Goal: Task Accomplishment & Management: Use online tool/utility

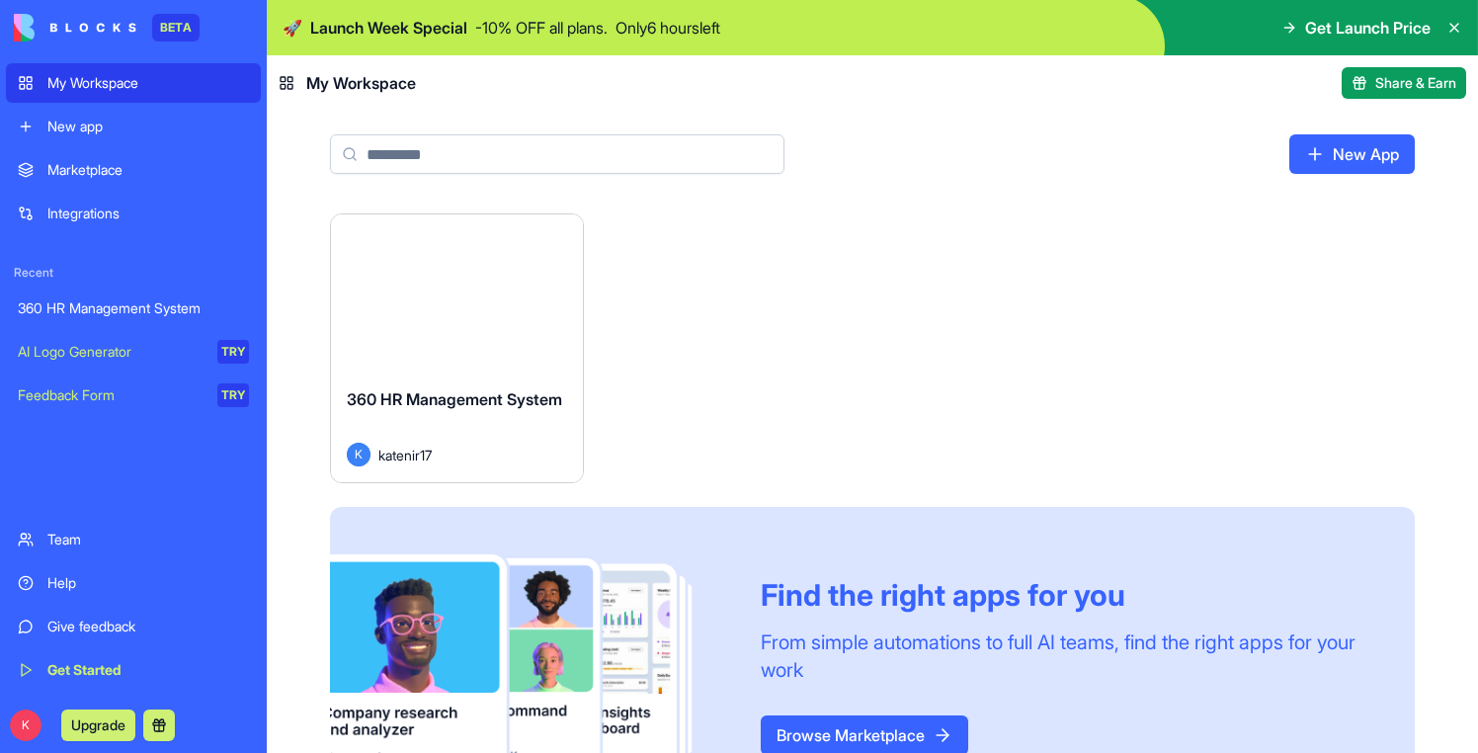
click at [425, 322] on div "Launch" at bounding box center [457, 292] width 252 height 157
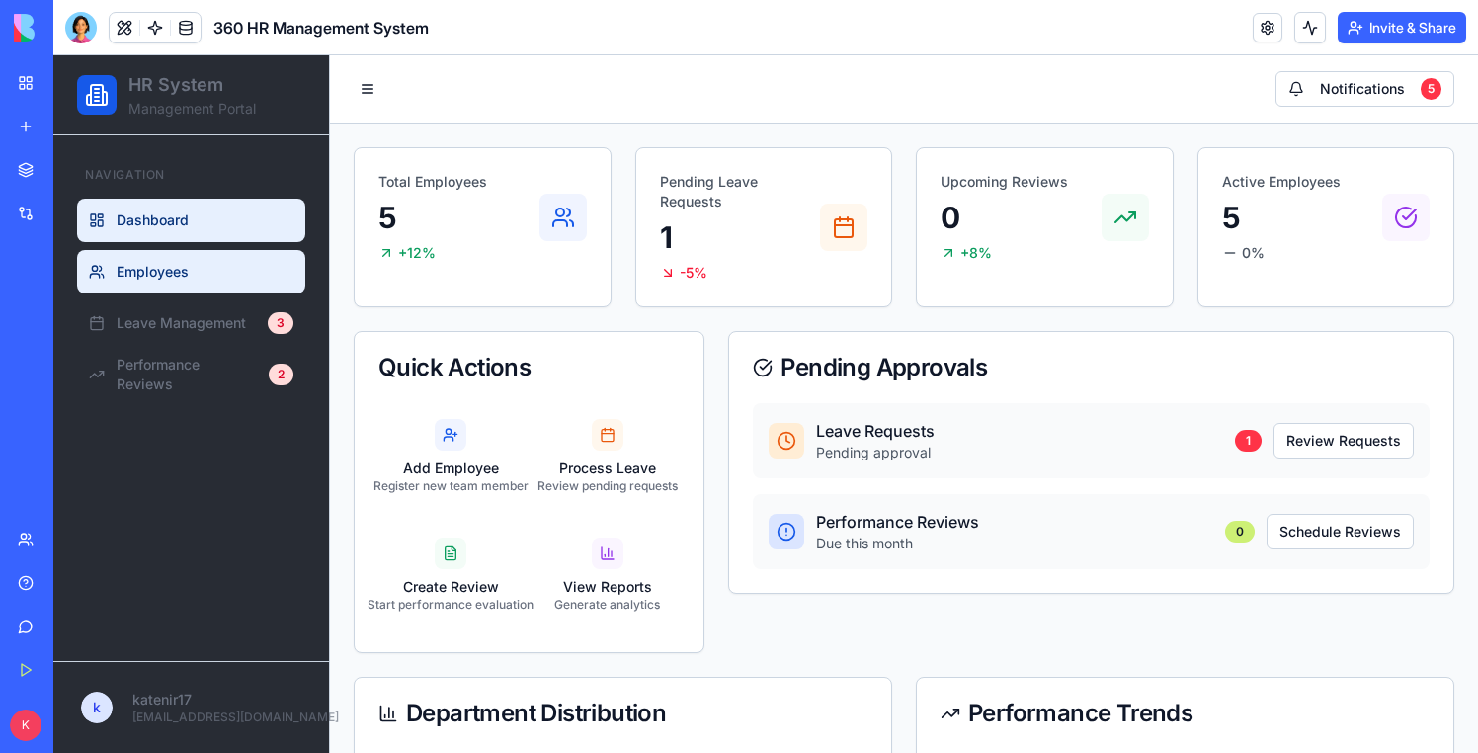
click at [151, 270] on span "Employees" at bounding box center [153, 272] width 72 height 20
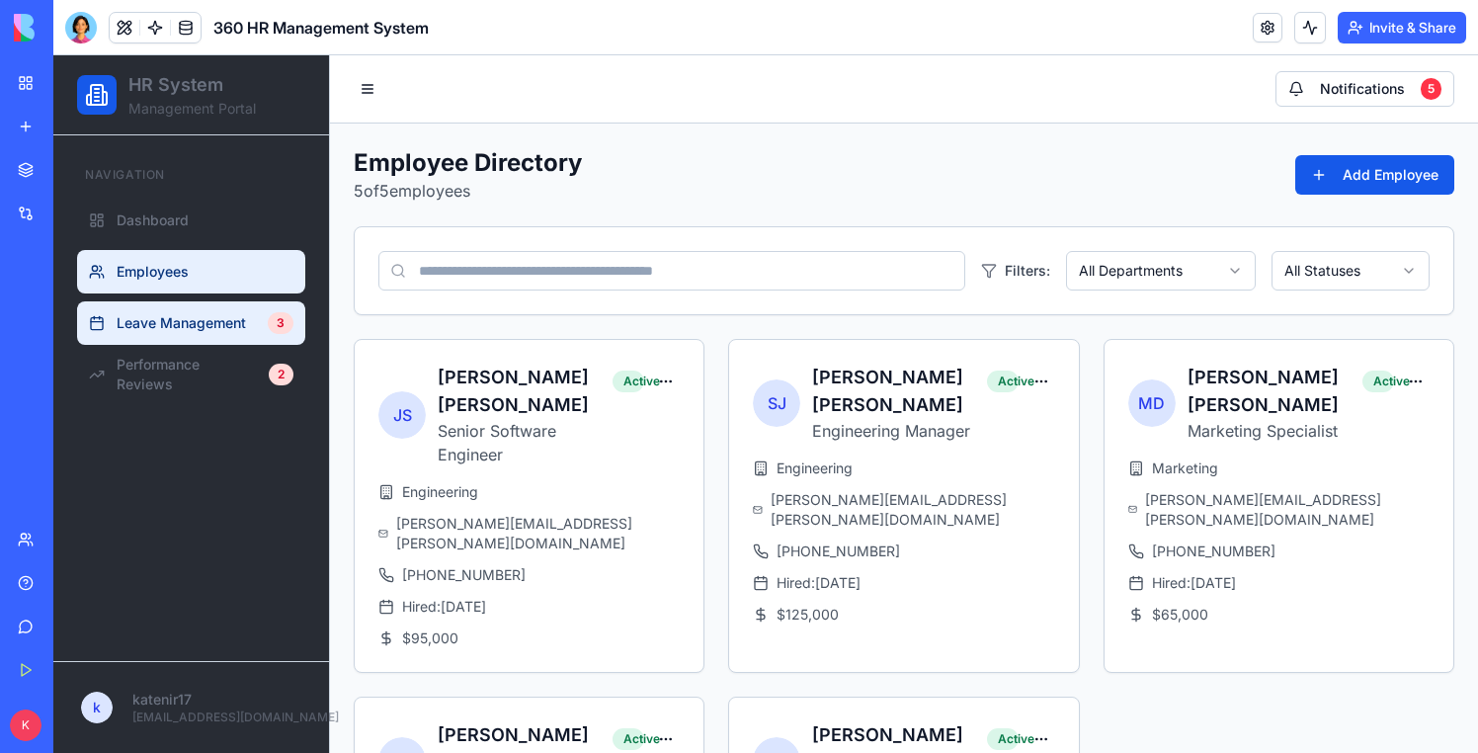
click at [142, 321] on span "Leave Management" at bounding box center [181, 323] width 129 height 20
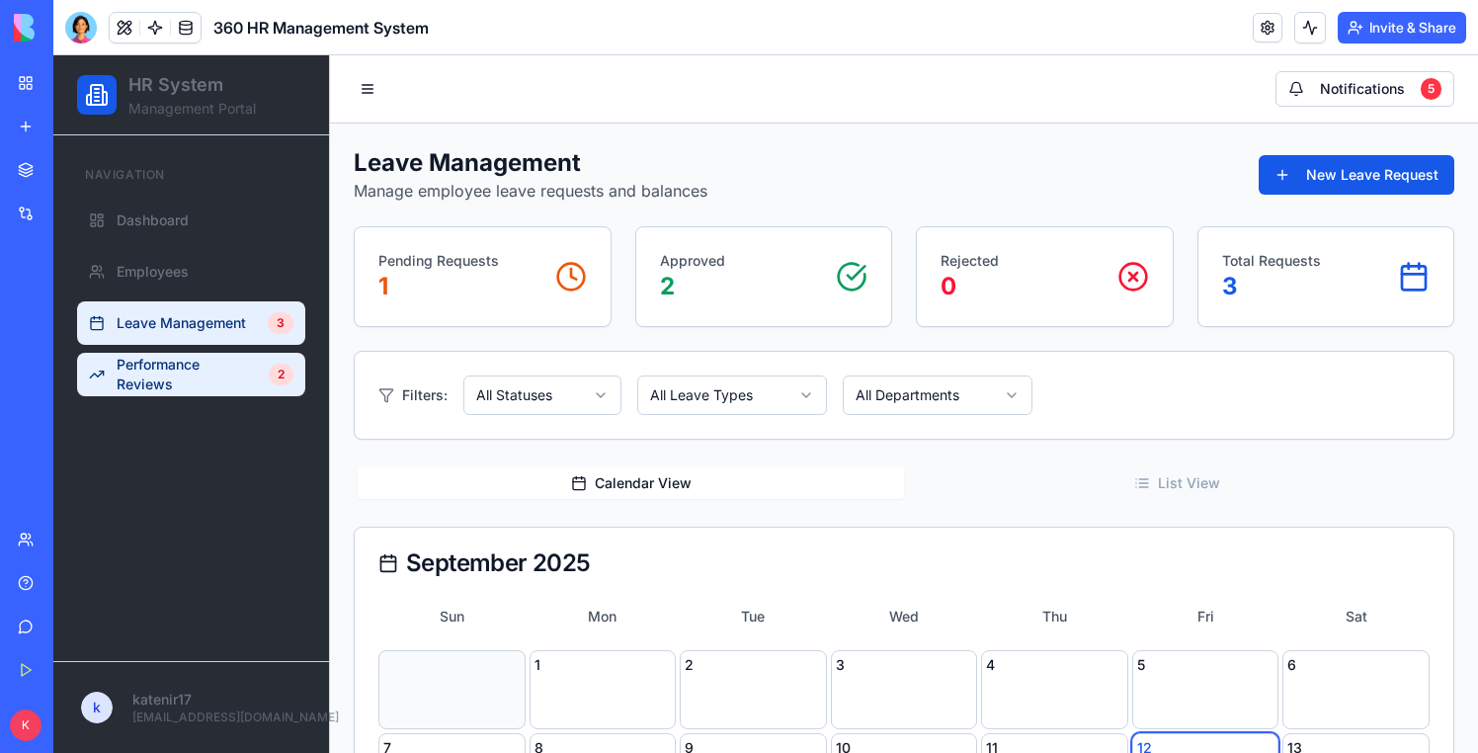
click at [135, 360] on span "Performance Reviews" at bounding box center [187, 375] width 140 height 40
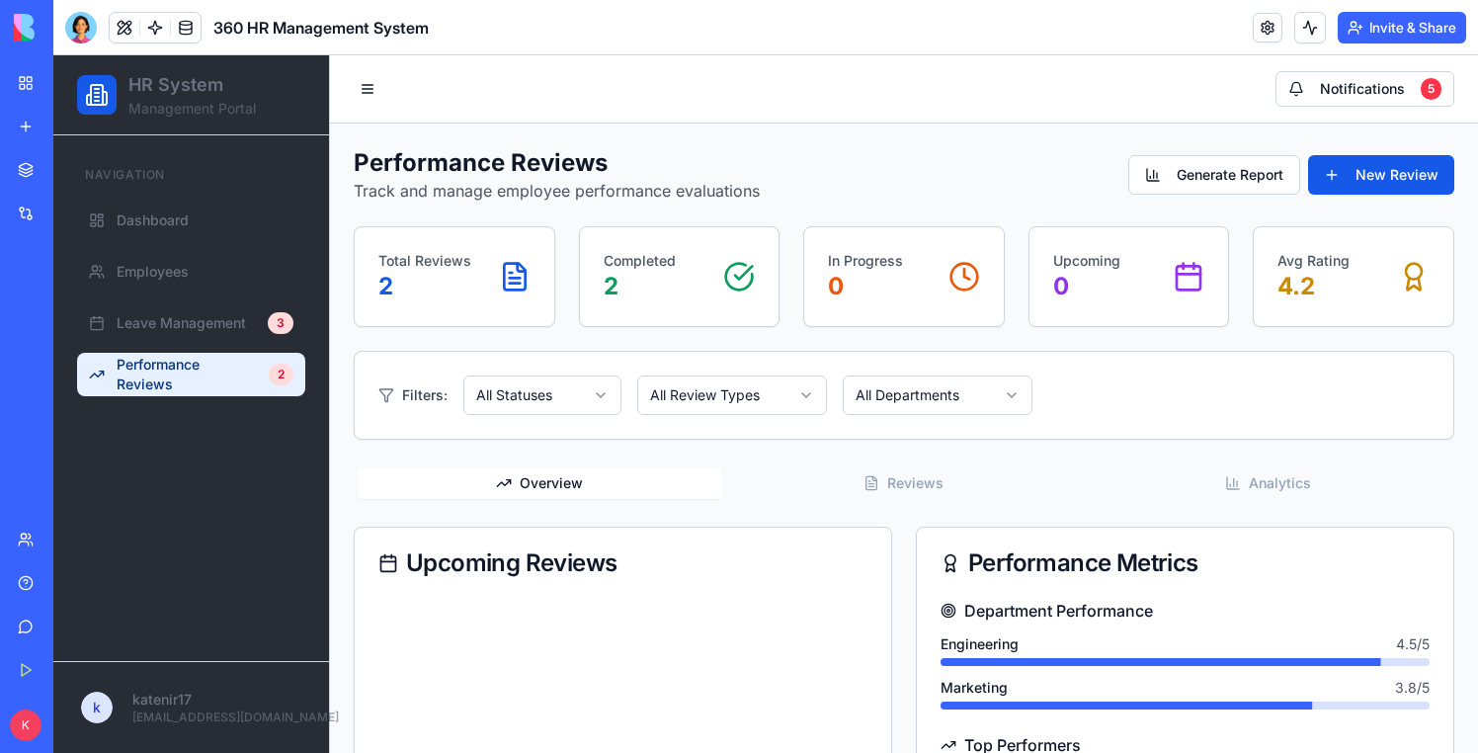
click at [90, 8] on header "360 HR Management System Invite & Share" at bounding box center [765, 27] width 1424 height 55
click at [88, 15] on div at bounding box center [81, 28] width 32 height 32
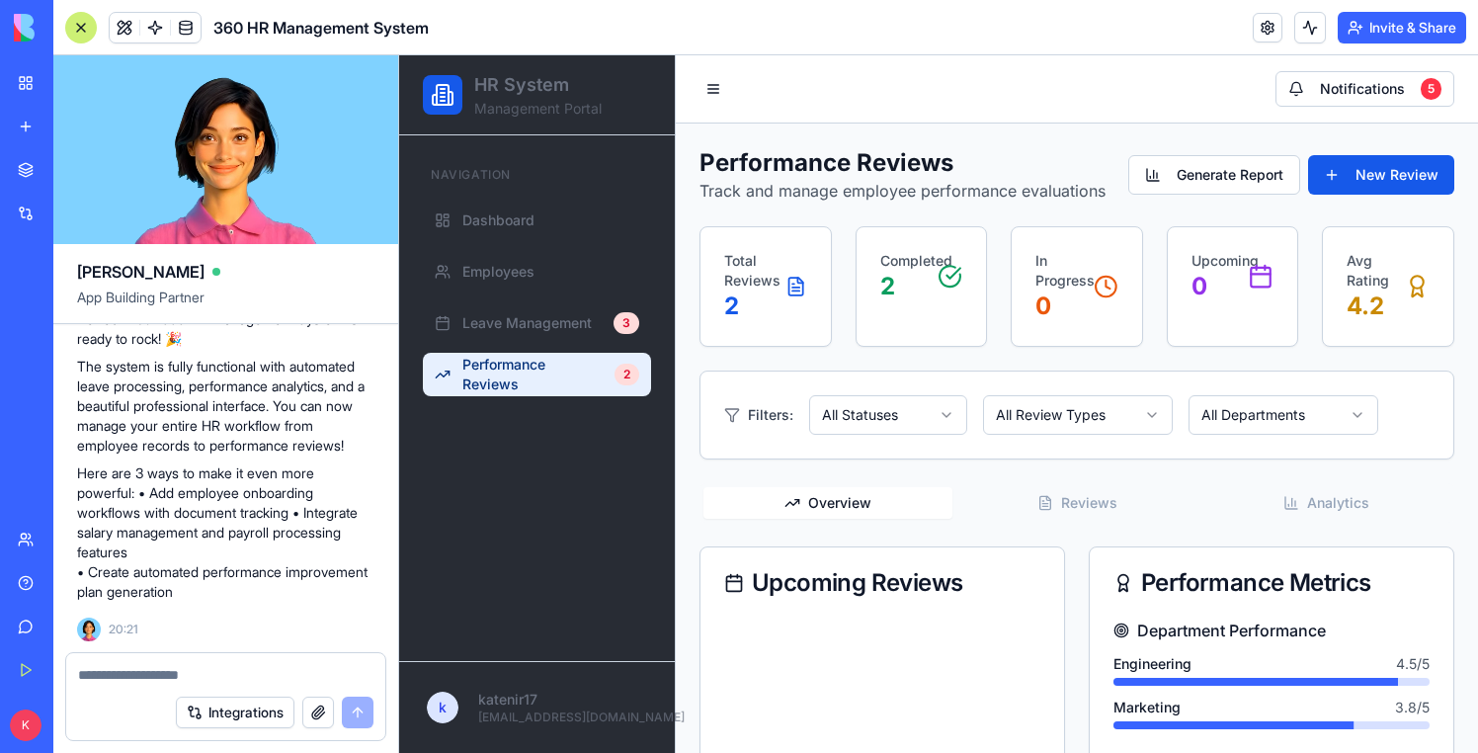
scroll to position [714, 0]
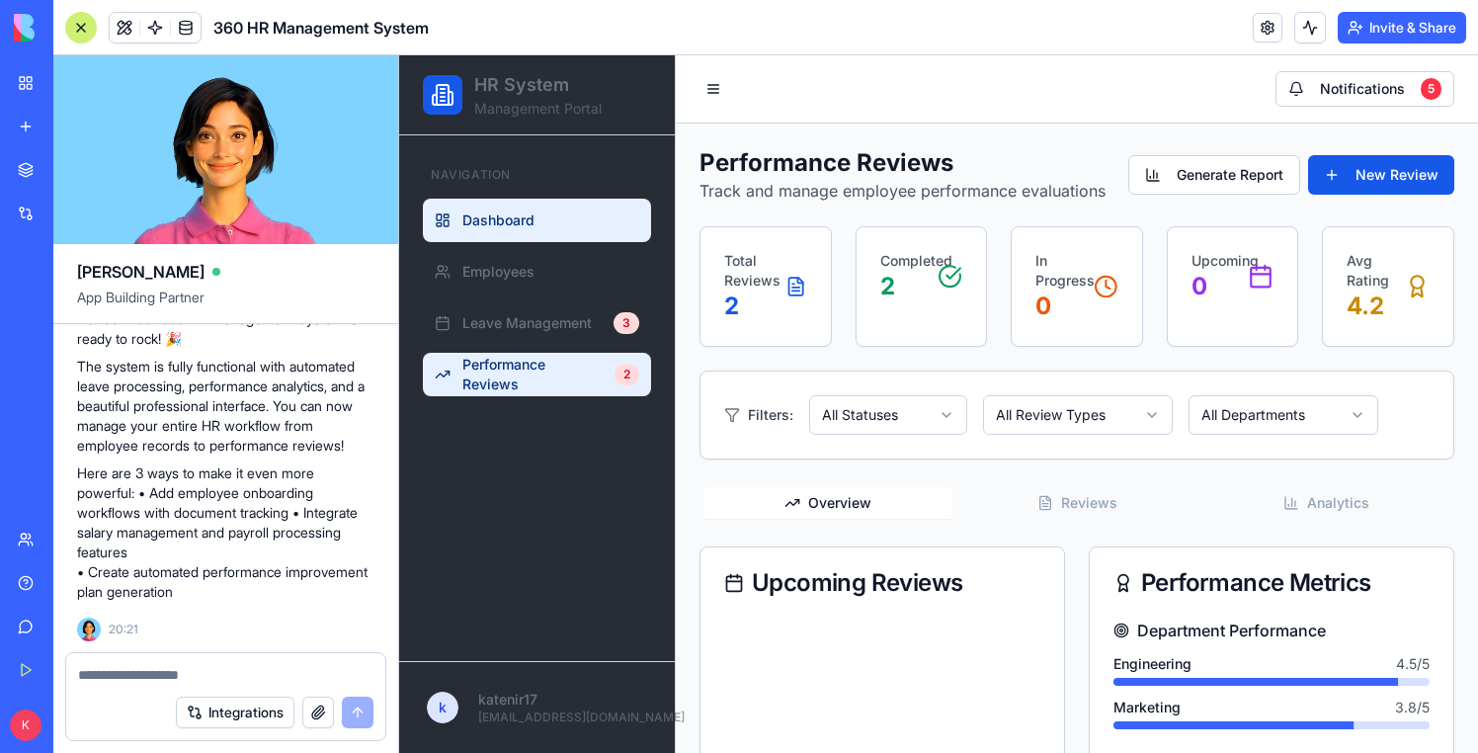
click at [472, 209] on link "Dashboard" at bounding box center [537, 220] width 228 height 43
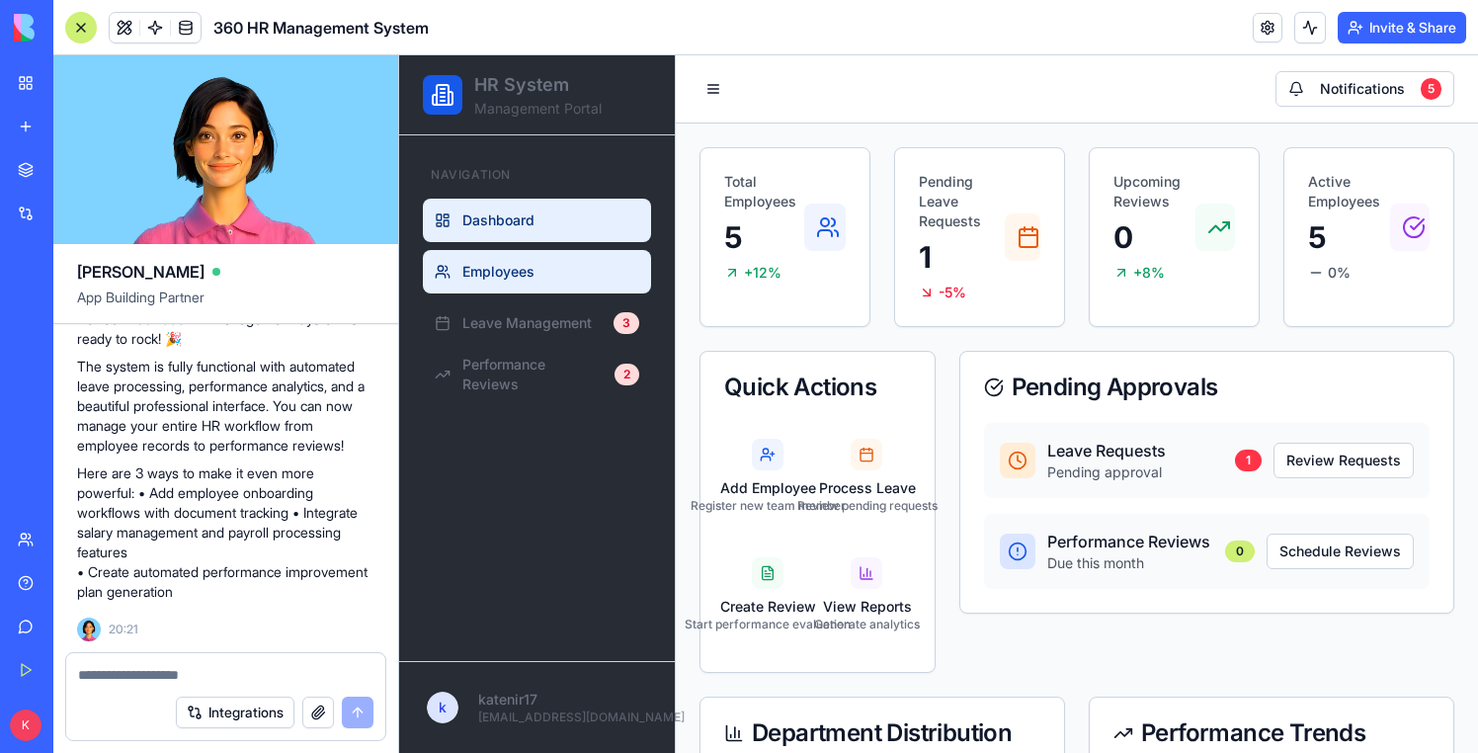
click at [503, 284] on link "Employees" at bounding box center [537, 271] width 228 height 43
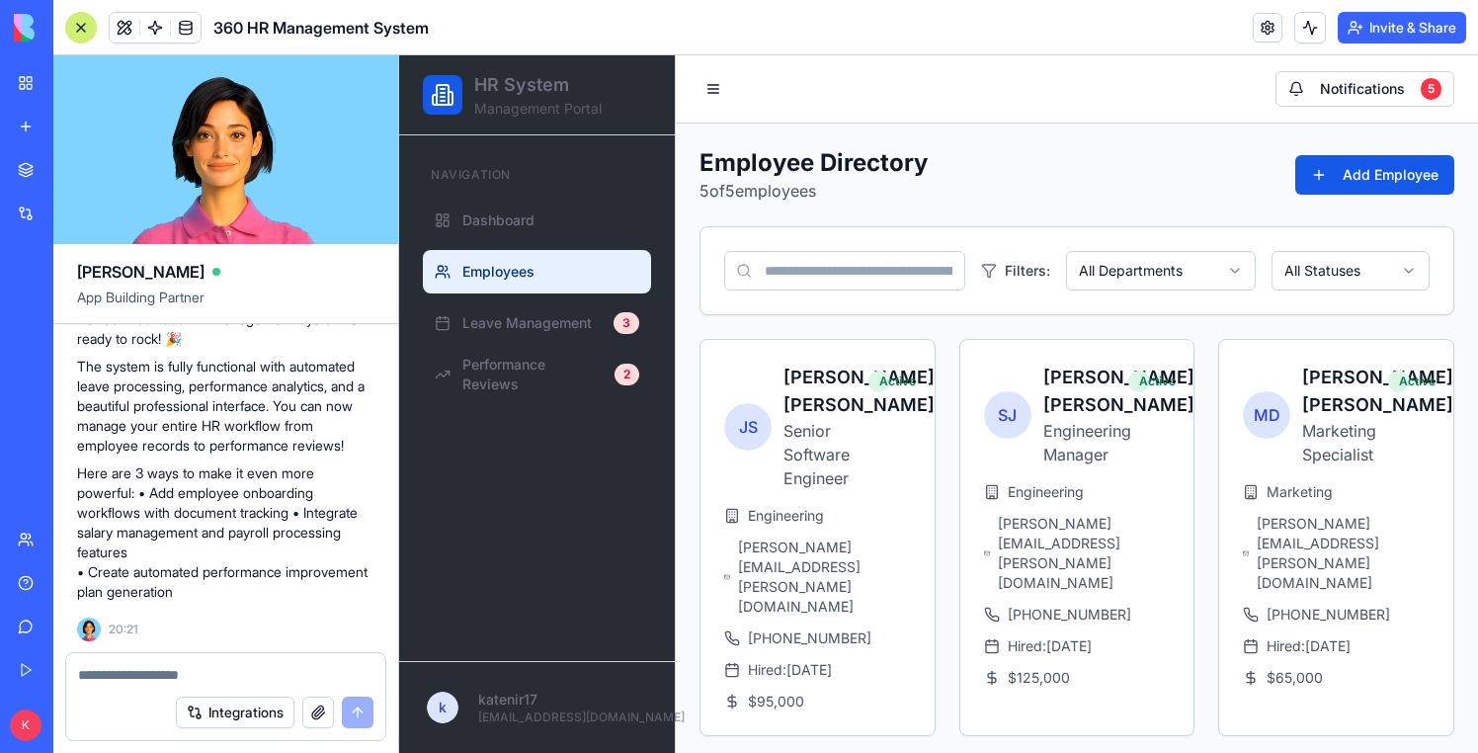
click at [79, 16] on div at bounding box center [81, 28] width 32 height 32
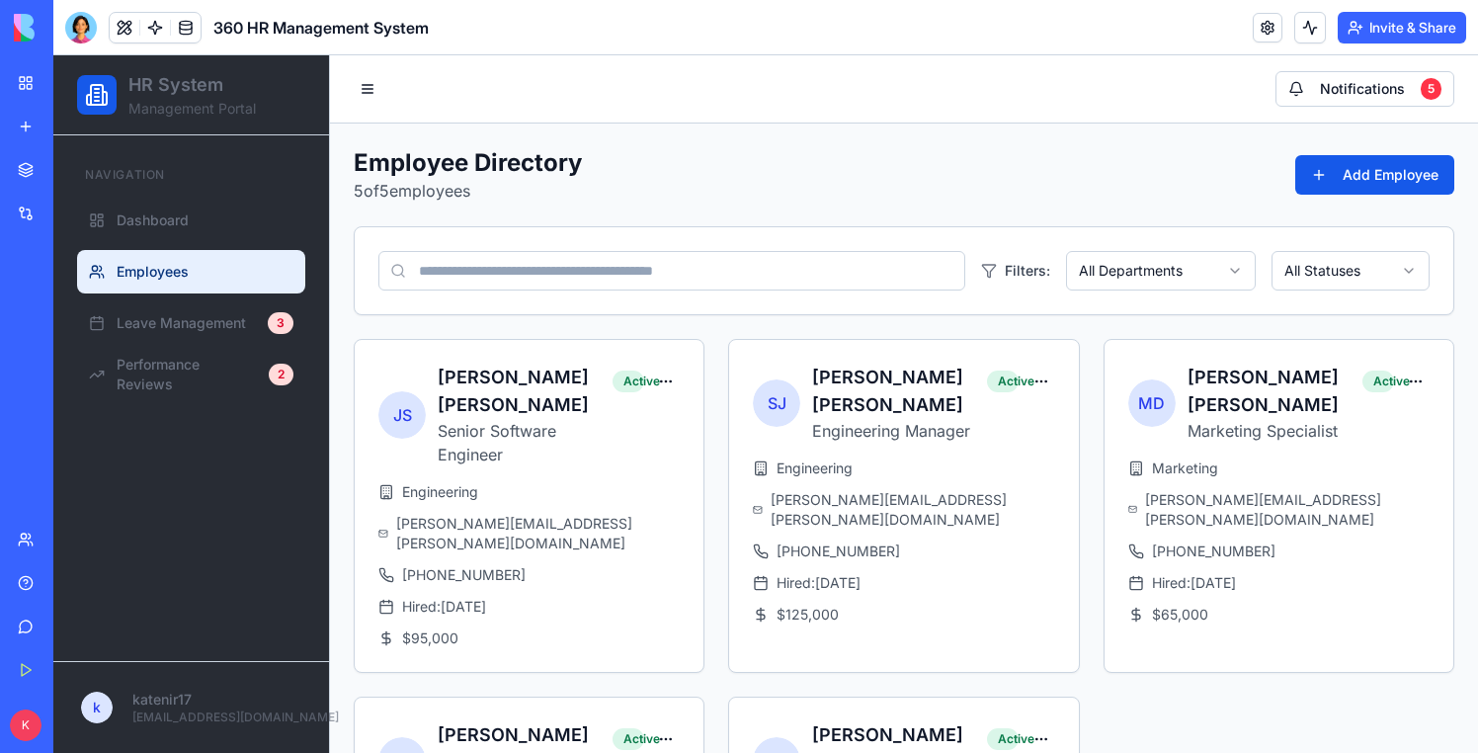
click at [264, 195] on div "Navigation Dashboard Employees Leave Management 3 Performance Reviews 2" at bounding box center [191, 277] width 244 height 253
click at [264, 210] on link "Dashboard" at bounding box center [191, 220] width 228 height 43
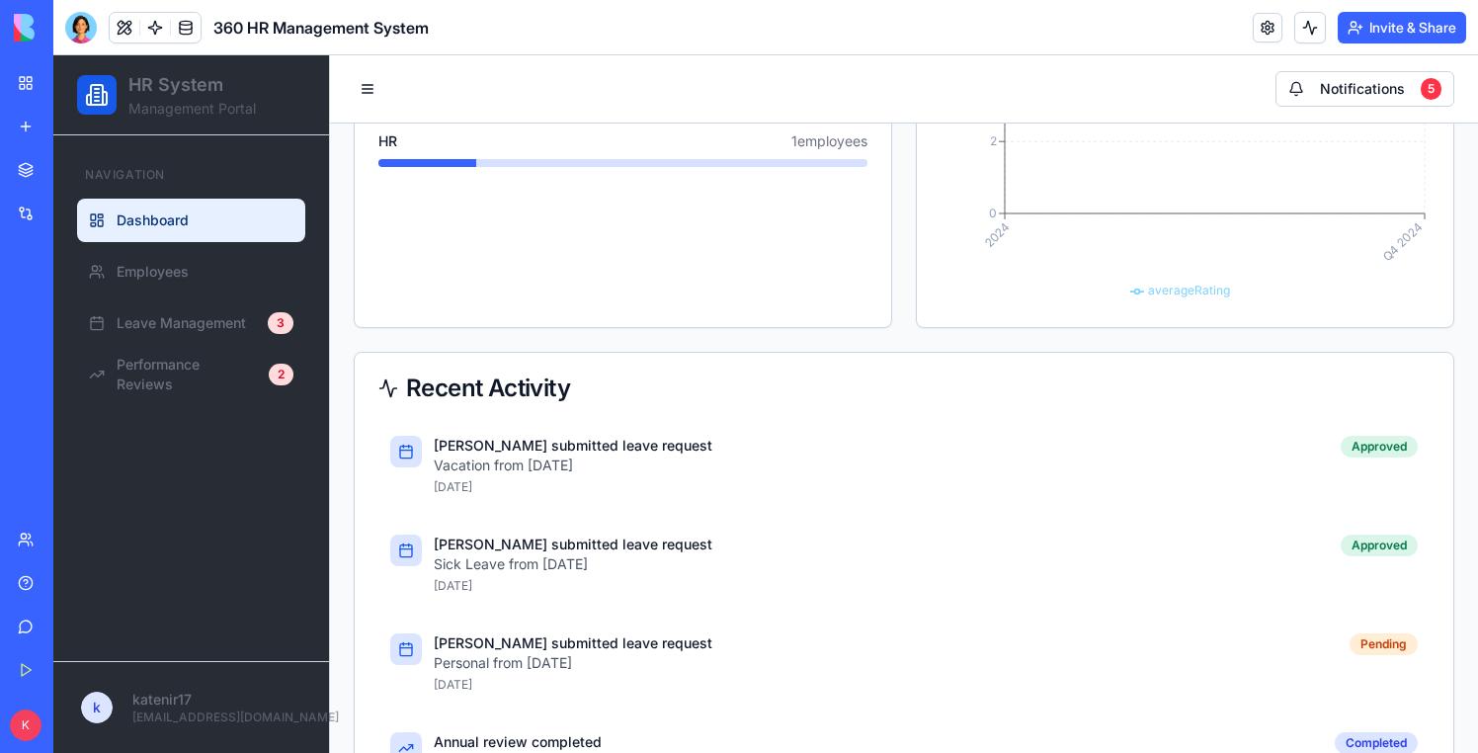
scroll to position [887, 0]
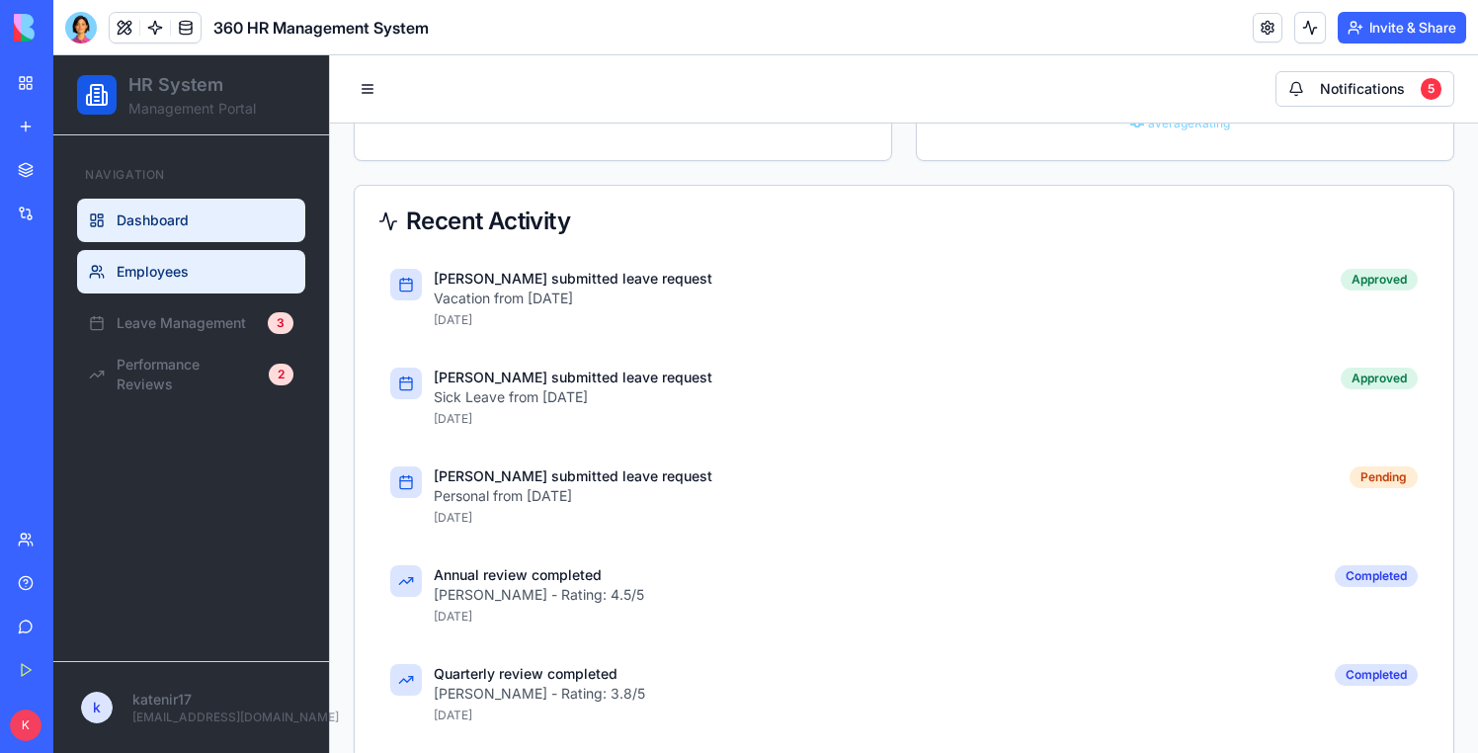
click at [234, 285] on link "Employees" at bounding box center [191, 271] width 228 height 43
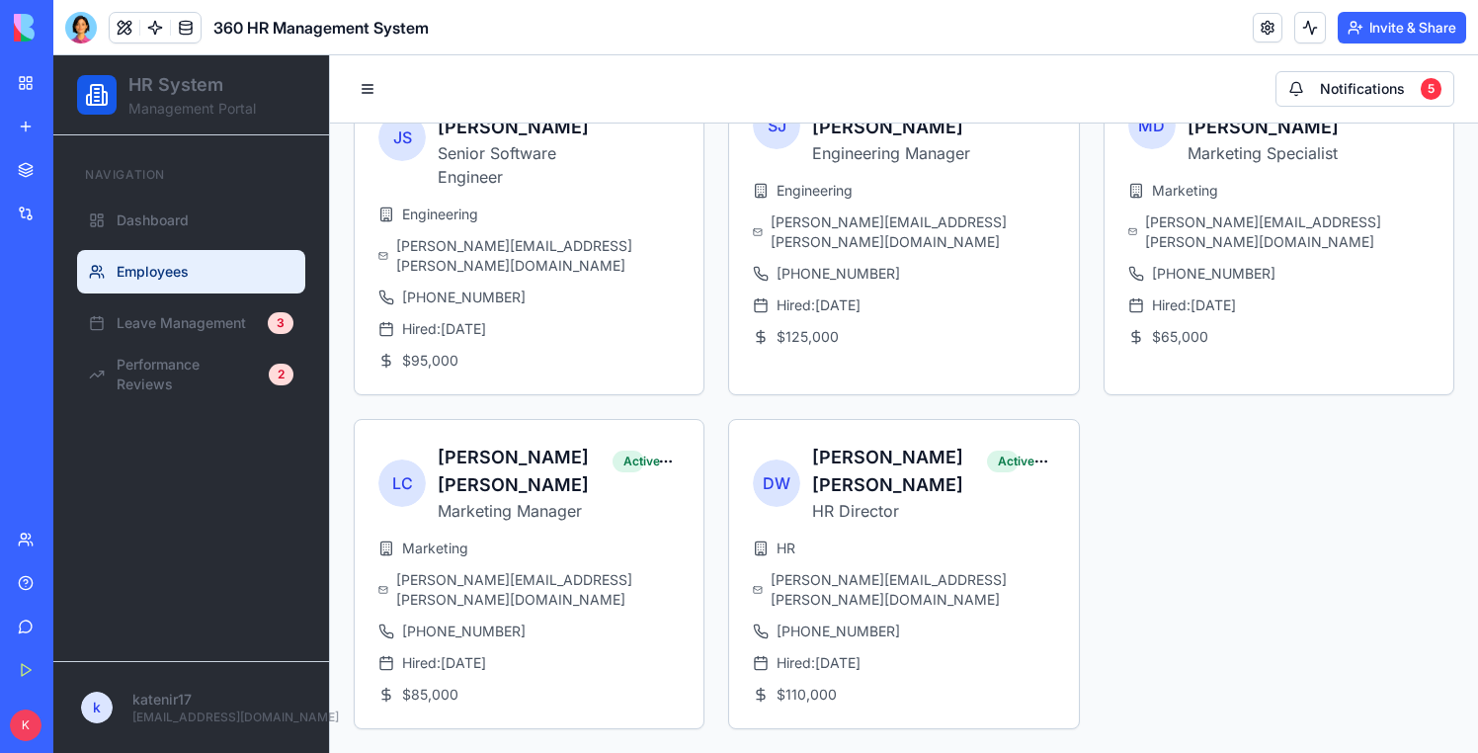
scroll to position [206, 0]
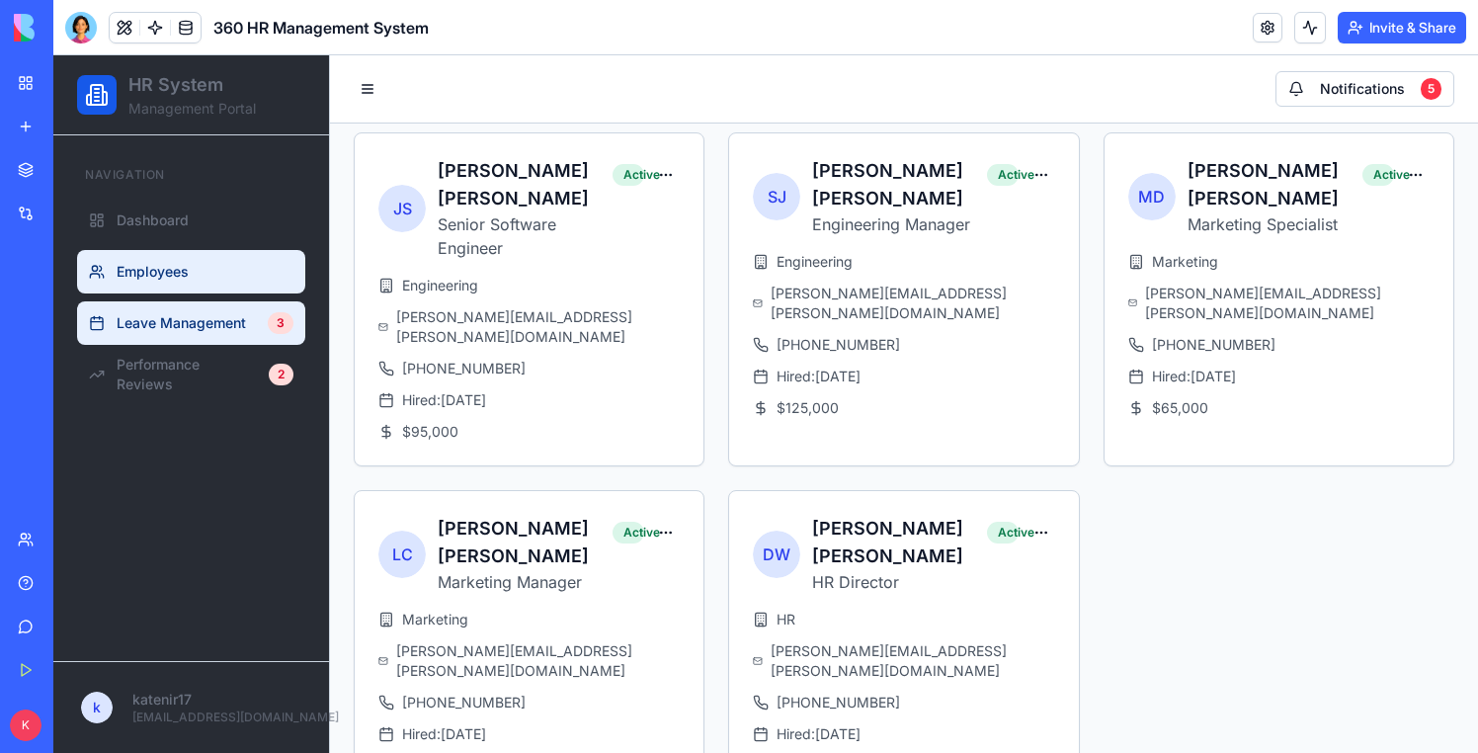
click at [203, 321] on span "Leave Management" at bounding box center [181, 323] width 129 height 20
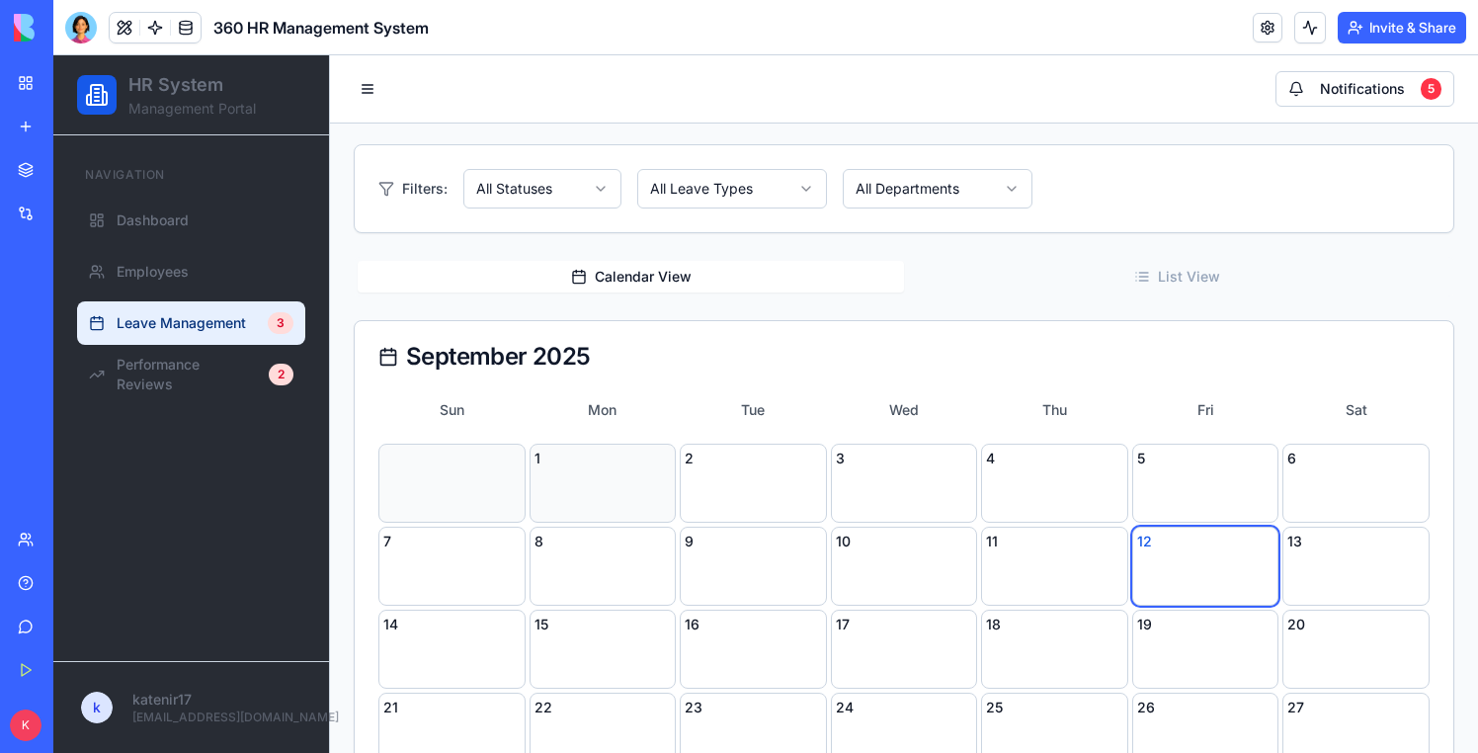
click at [612, 478] on div "1" at bounding box center [602, 482] width 147 height 79
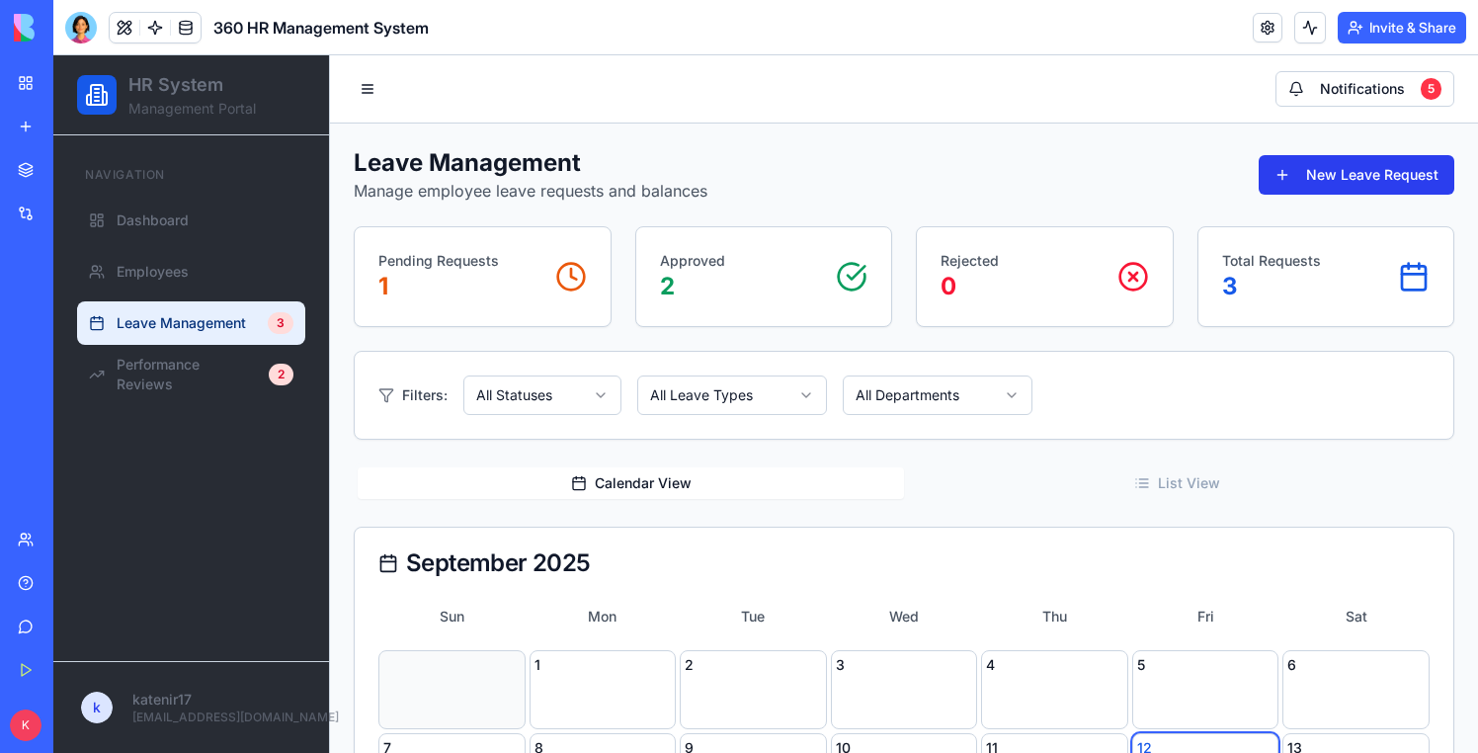
click at [1310, 182] on button "New Leave Request" at bounding box center [1356, 175] width 196 height 40
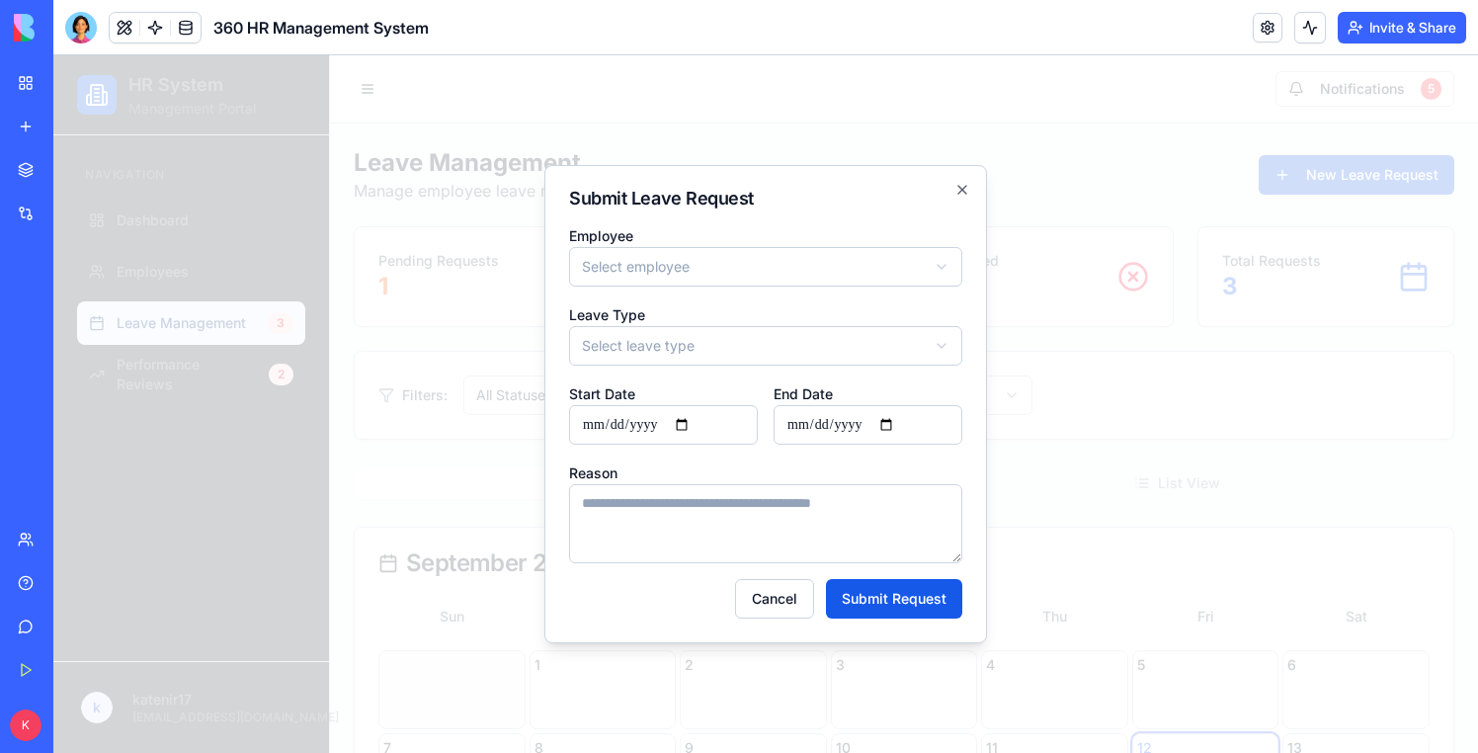
click at [1195, 348] on div at bounding box center [765, 403] width 1424 height 697
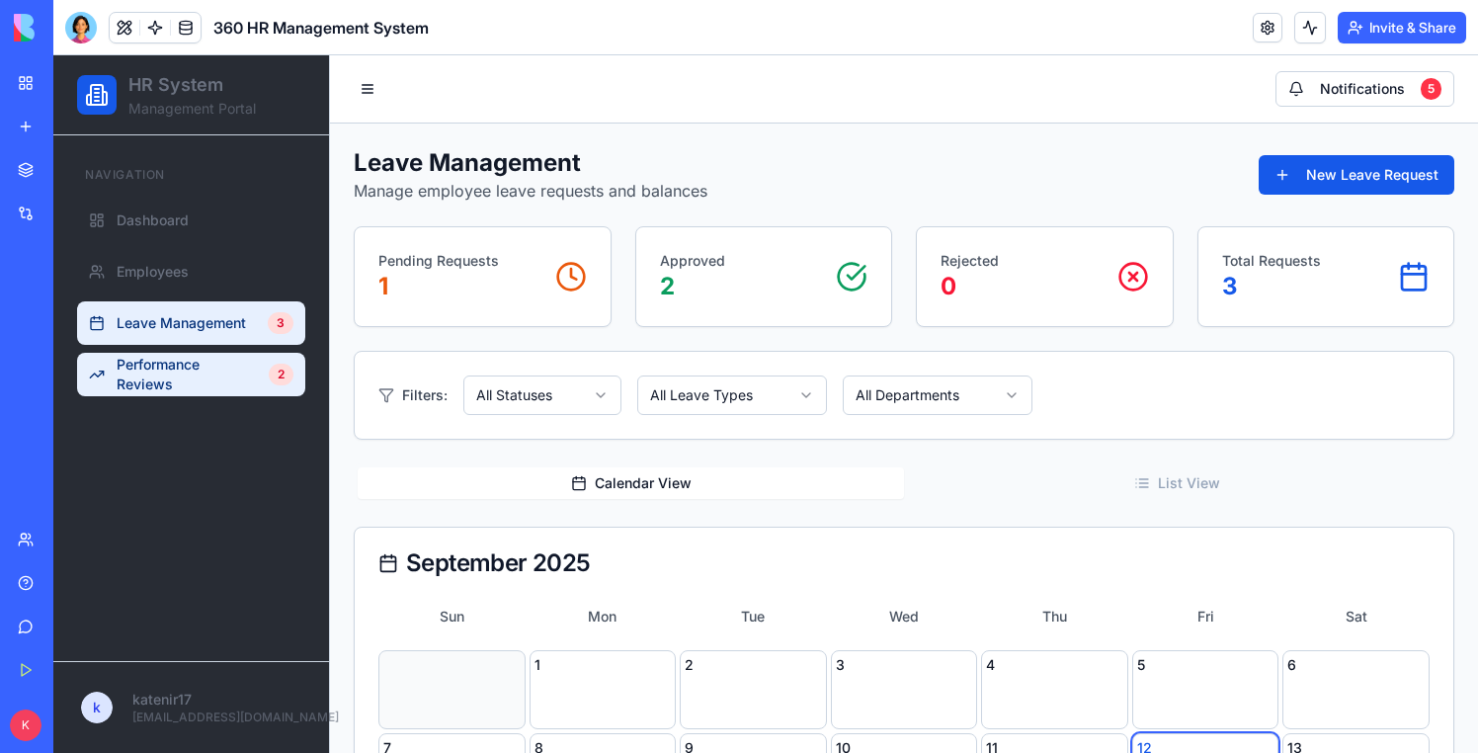
click at [216, 360] on span "Performance Reviews" at bounding box center [187, 375] width 140 height 40
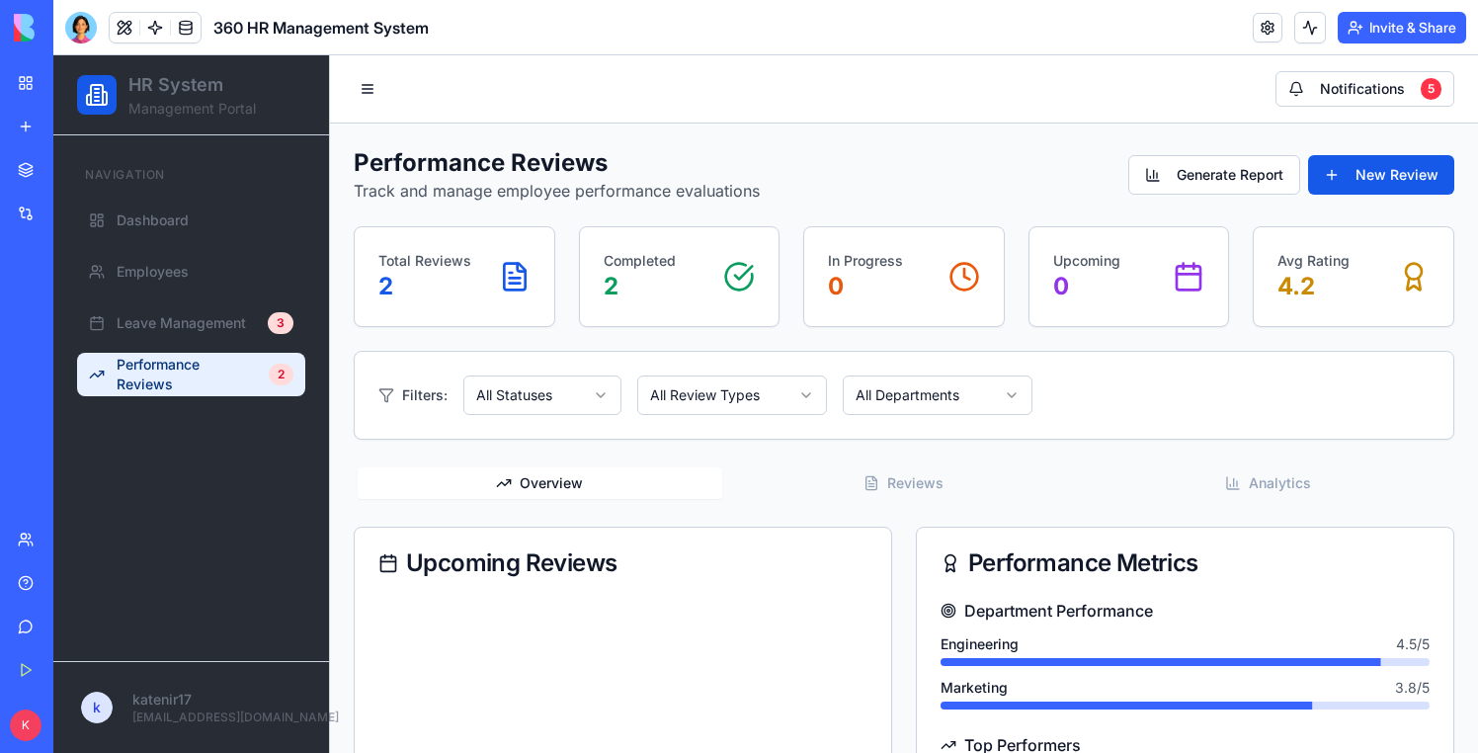
click at [1326, 200] on div "Performance Reviews Track and manage employee performance evaluations Generate …" at bounding box center [904, 174] width 1100 height 55
click at [1331, 191] on button "New Review" at bounding box center [1381, 175] width 146 height 40
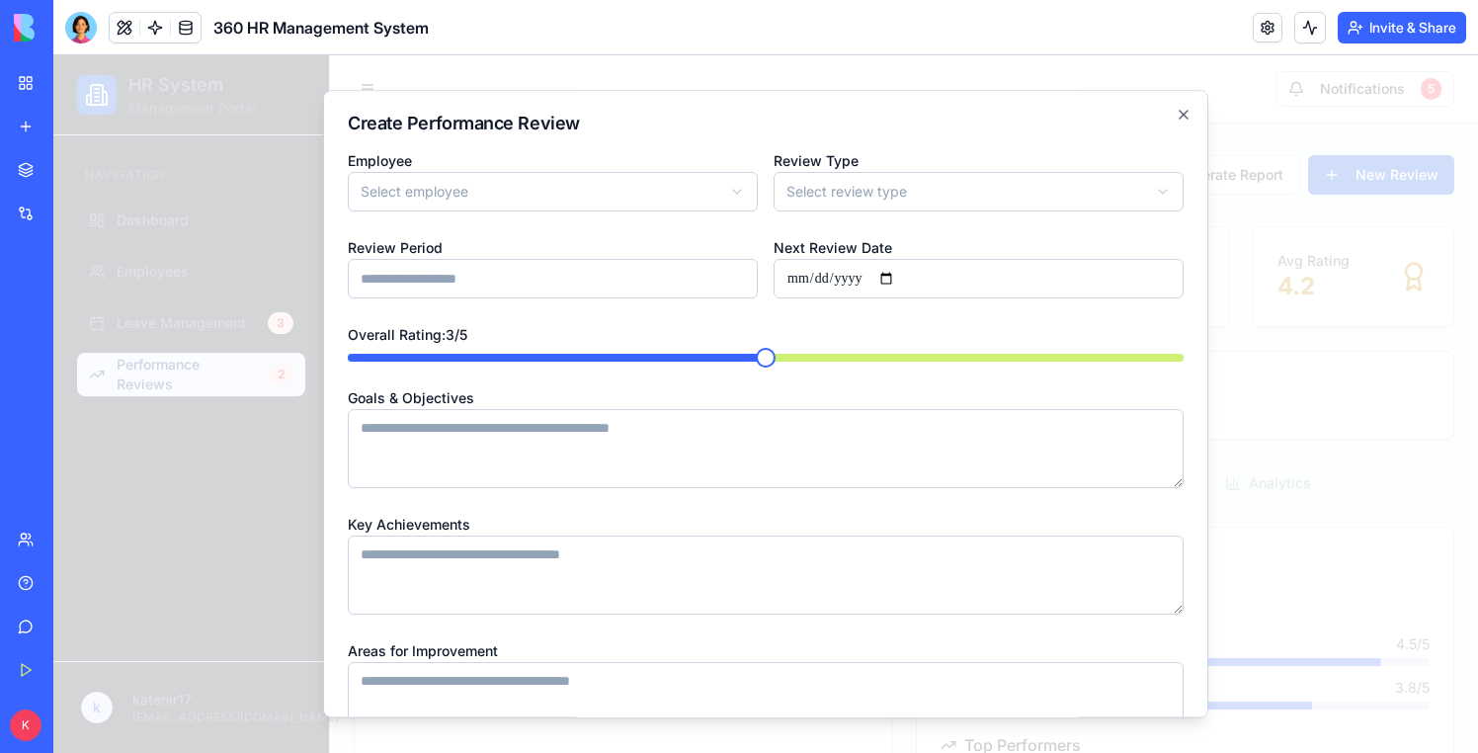
click at [1277, 314] on div at bounding box center [765, 403] width 1424 height 697
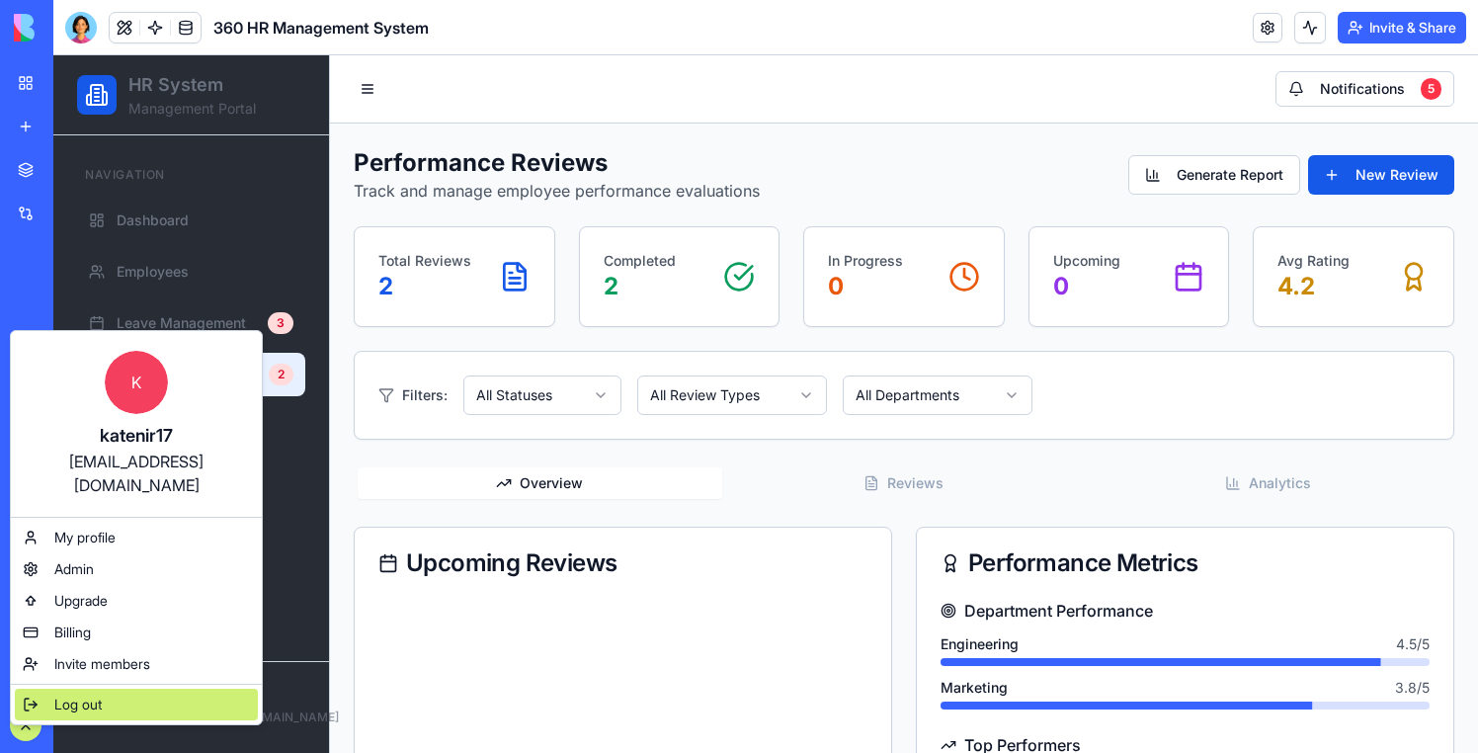
click at [97, 694] on span "Log out" at bounding box center [77, 704] width 47 height 20
